Goal: Navigation & Orientation: Understand site structure

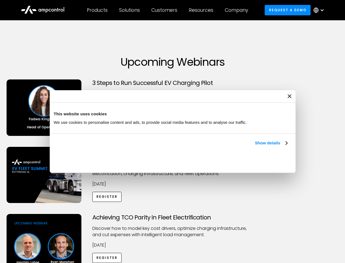
click at [255, 146] on link "Show details" at bounding box center [271, 142] width 32 height 7
click at [0, 0] on div "Necessary cookies help make a website usable by enabling basic functions like p…" at bounding box center [0, 0] width 0 height 0
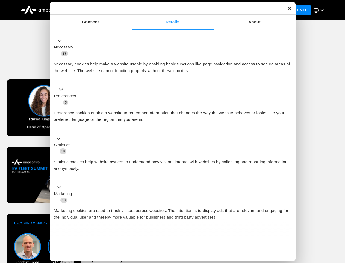
click at [339, 220] on div "Achieving TCO Parity in Fleet Electrification Discover how to model key cost dr…" at bounding box center [172, 257] width 343 height 86
click at [168, 10] on div "Customers" at bounding box center [165, 10] width 26 height 6
click at [97, 10] on div "Products" at bounding box center [97, 10] width 21 height 6
click at [130, 10] on div "Solutions" at bounding box center [129, 10] width 21 height 6
click at [165, 10] on div "Customers" at bounding box center [165, 10] width 26 height 6
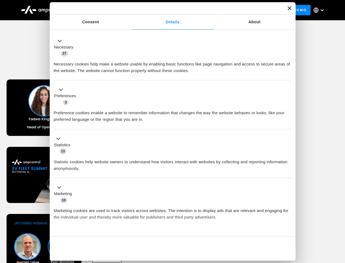
click at [202, 10] on div "Resources" at bounding box center [201, 10] width 25 height 6
click at [238, 10] on div "Company" at bounding box center [236, 10] width 23 height 6
click at [321, 10] on div at bounding box center [322, 10] width 4 height 4
